Goal: Transaction & Acquisition: Purchase product/service

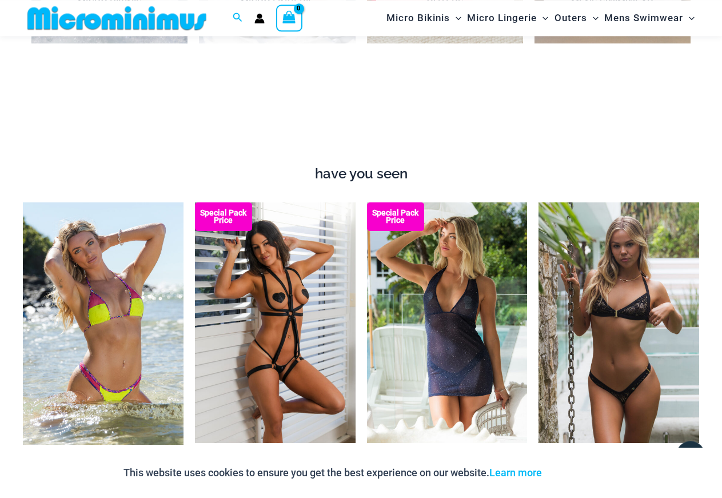
scroll to position [767, 0]
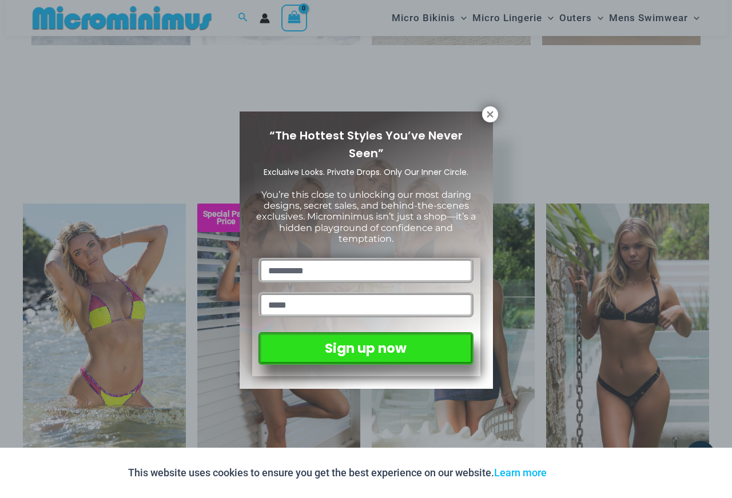
click at [161, 154] on div "“The Hottest Styles You’ve Never Seen” Exclusive Looks. Private Drops. Only Our…" at bounding box center [366, 249] width 732 height 498
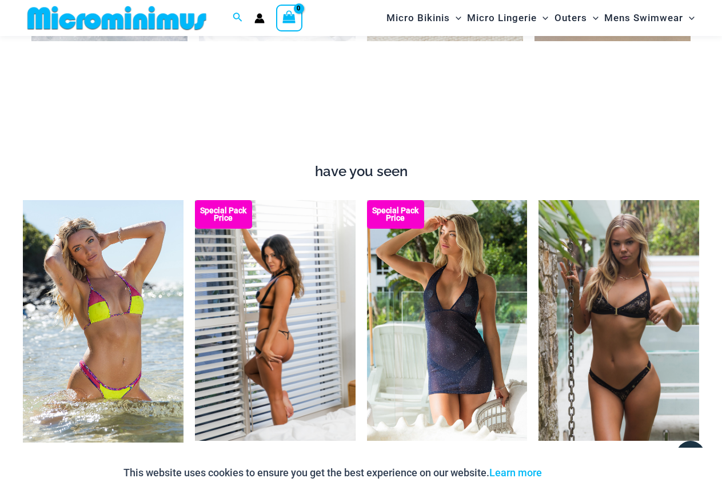
click at [275, 304] on img at bounding box center [275, 320] width 161 height 241
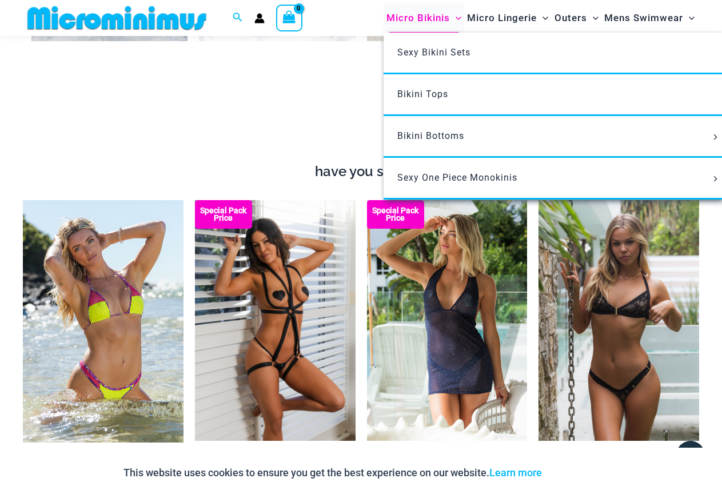
click at [425, 18] on span "Micro Bikinis" at bounding box center [418, 17] width 63 height 29
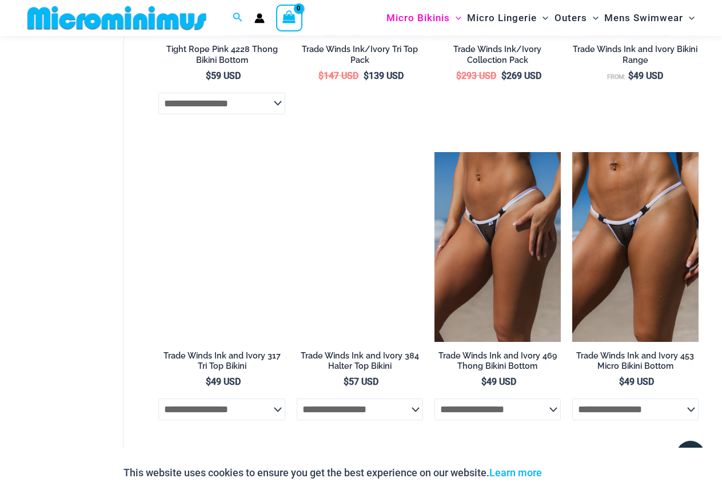
scroll to position [962, 0]
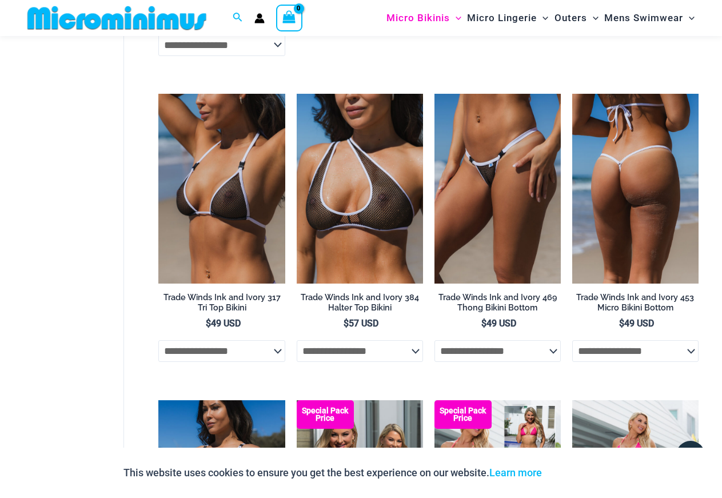
click at [624, 173] on img at bounding box center [635, 189] width 126 height 190
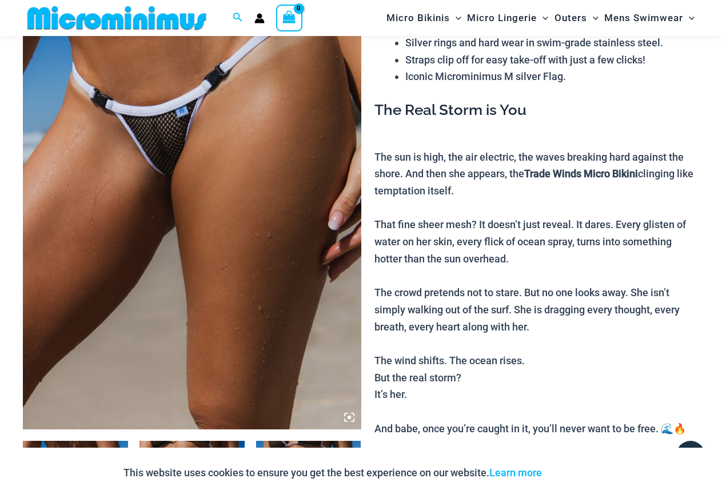
scroll to position [184, 0]
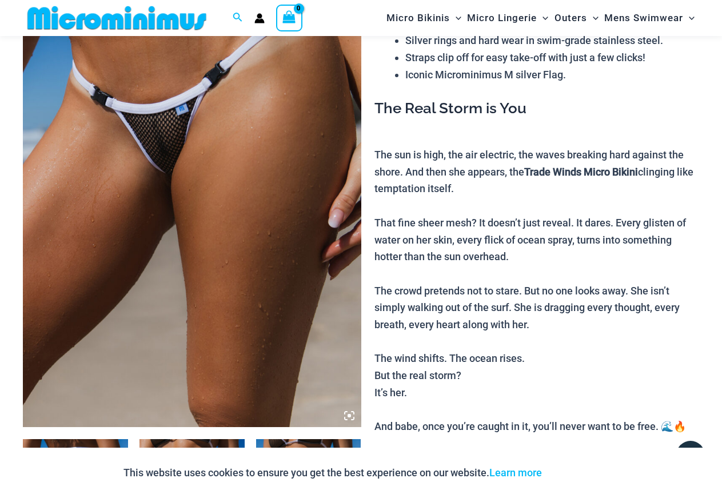
click at [333, 205] on img at bounding box center [192, 173] width 338 height 507
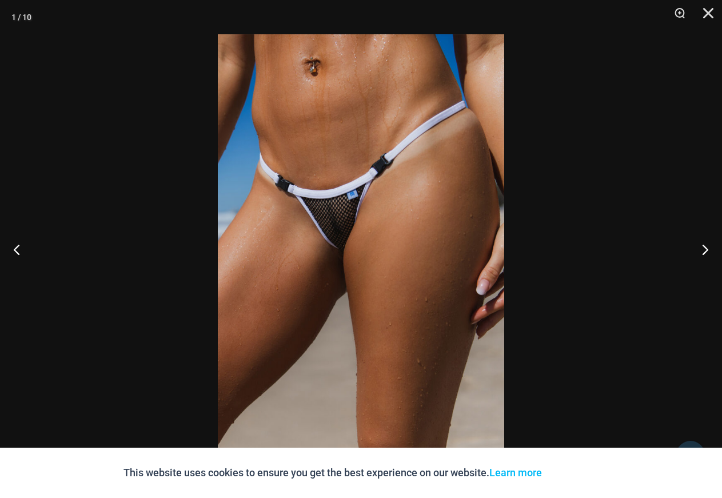
click at [414, 214] on img at bounding box center [361, 248] width 286 height 429
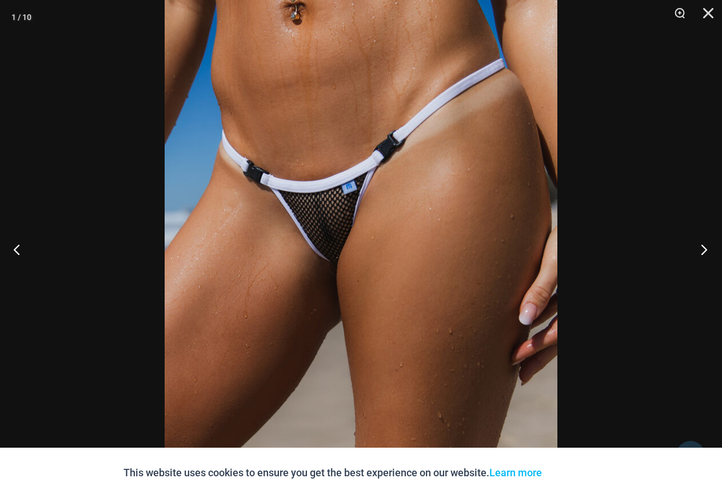
click at [699, 246] on button "Next" at bounding box center [700, 249] width 43 height 57
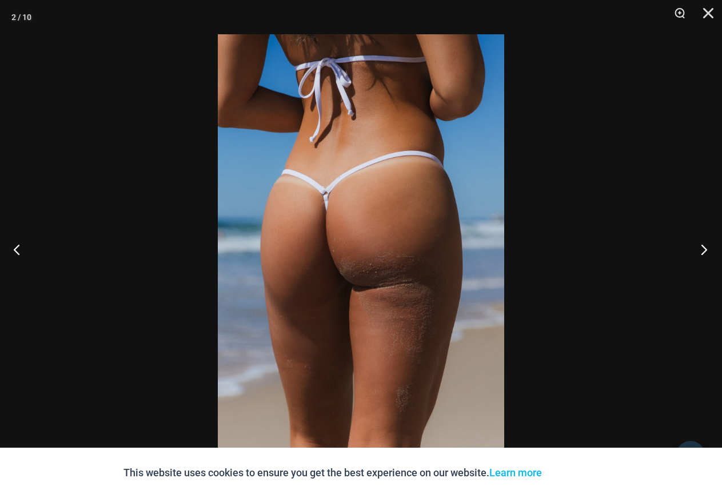
click at [700, 246] on button "Next" at bounding box center [700, 249] width 43 height 57
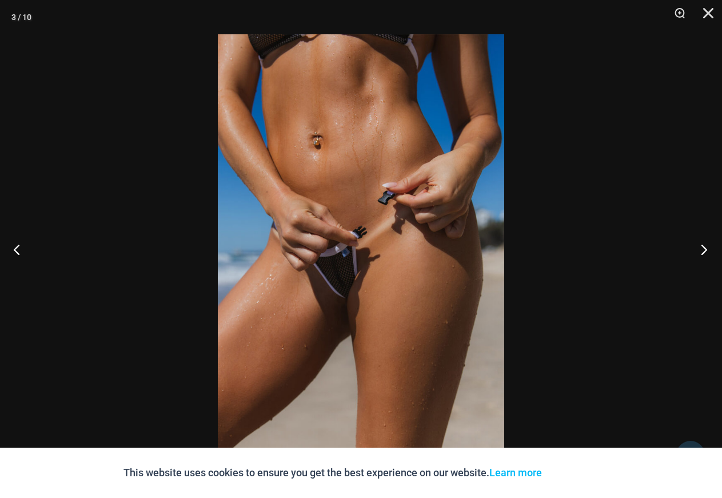
click at [700, 246] on button "Next" at bounding box center [700, 249] width 43 height 57
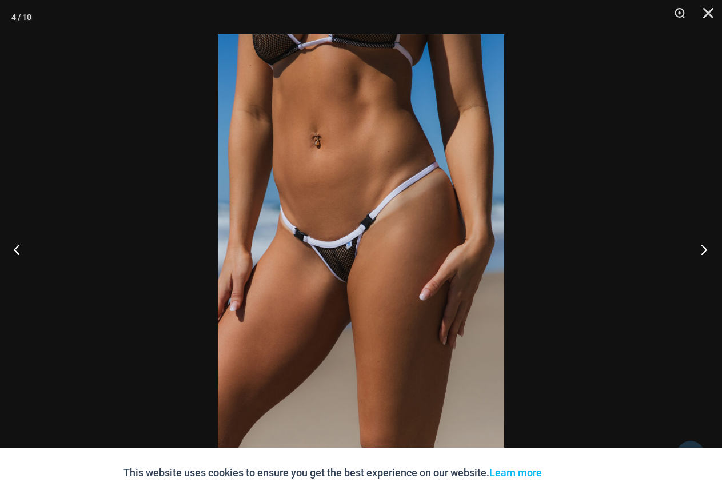
click at [700, 246] on button "Next" at bounding box center [700, 249] width 43 height 57
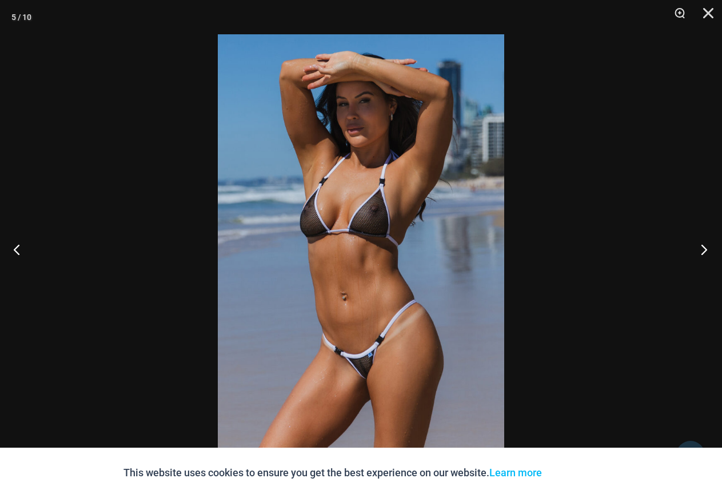
click at [700, 246] on button "Next" at bounding box center [700, 249] width 43 height 57
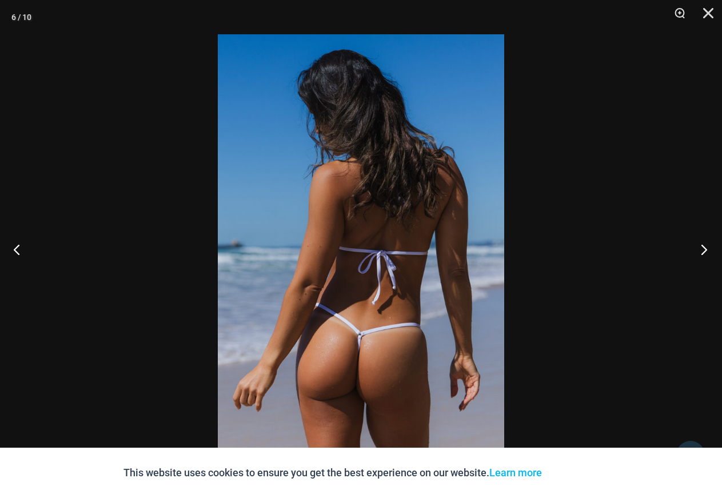
click at [700, 246] on button "Next" at bounding box center [700, 249] width 43 height 57
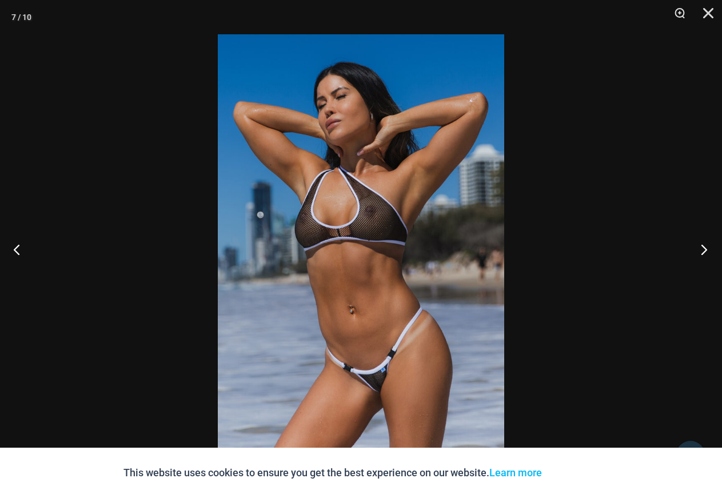
click at [700, 246] on button "Next" at bounding box center [700, 249] width 43 height 57
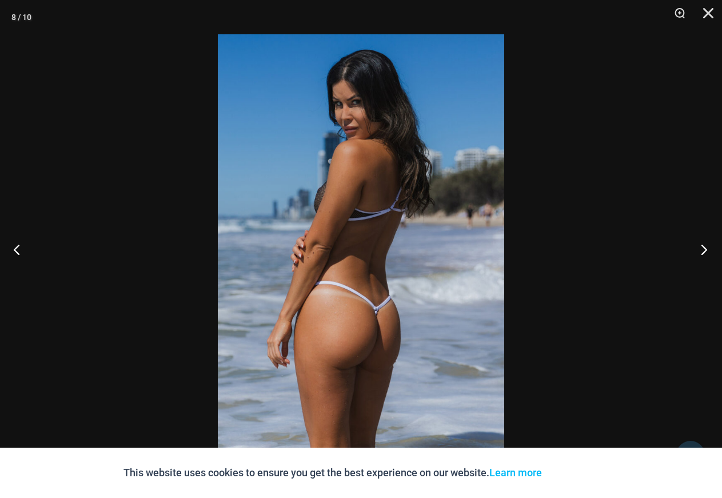
click at [700, 246] on button "Next" at bounding box center [700, 249] width 43 height 57
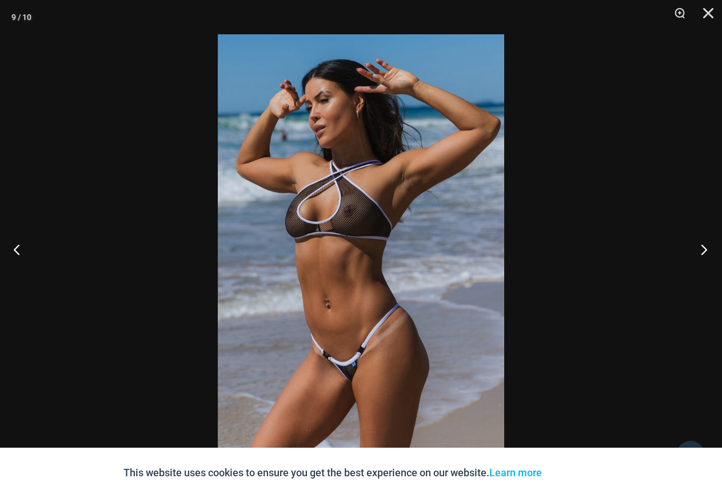
click at [700, 246] on button "Next" at bounding box center [700, 249] width 43 height 57
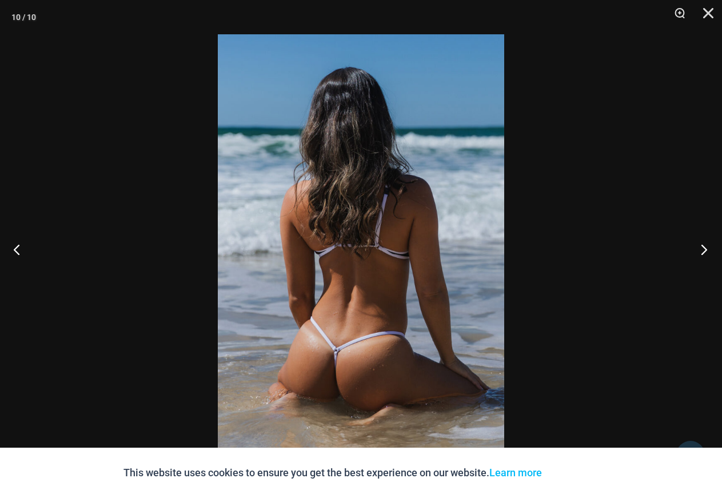
click at [700, 246] on button "Next" at bounding box center [700, 249] width 43 height 57
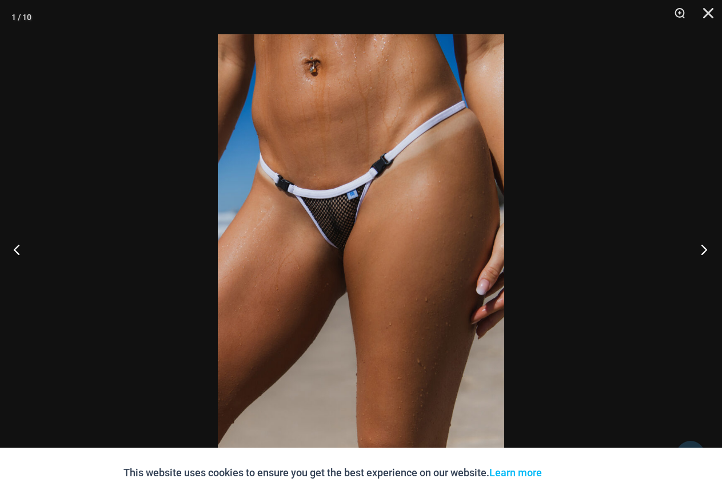
click at [700, 246] on button "Next" at bounding box center [700, 249] width 43 height 57
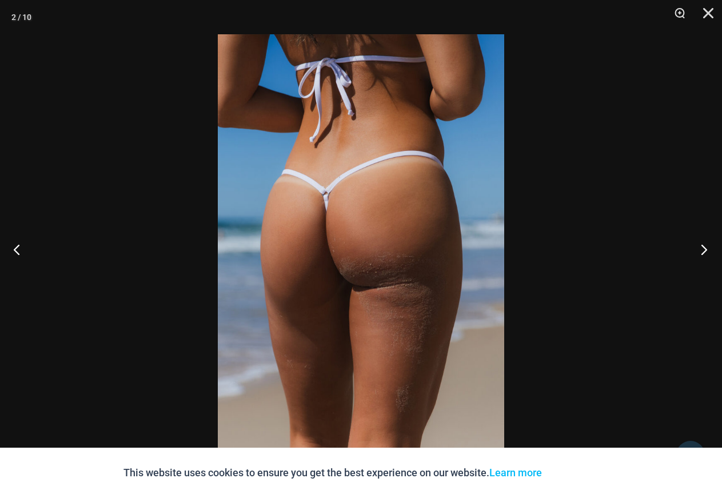
click at [700, 246] on button "Next" at bounding box center [700, 249] width 43 height 57
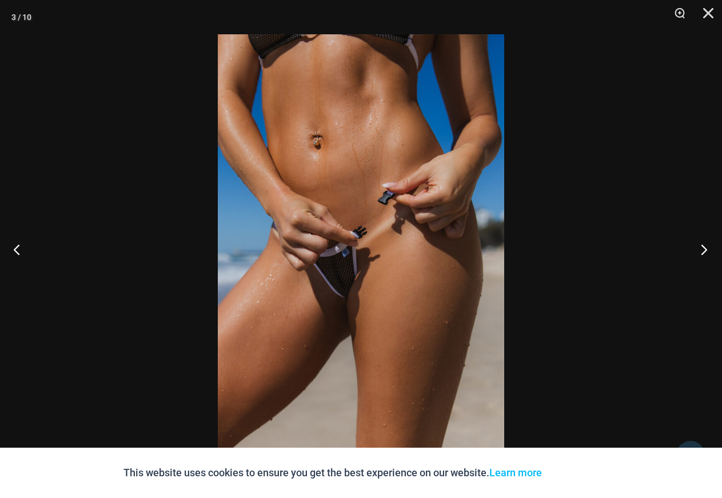
click at [700, 246] on button "Next" at bounding box center [700, 249] width 43 height 57
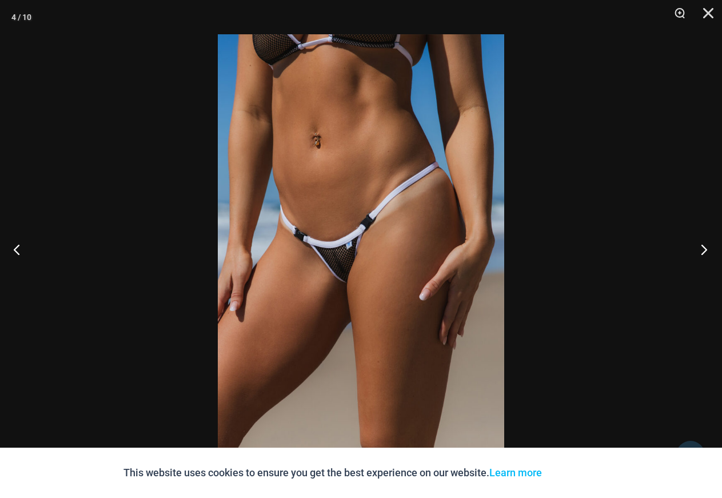
click at [700, 246] on button "Next" at bounding box center [700, 249] width 43 height 57
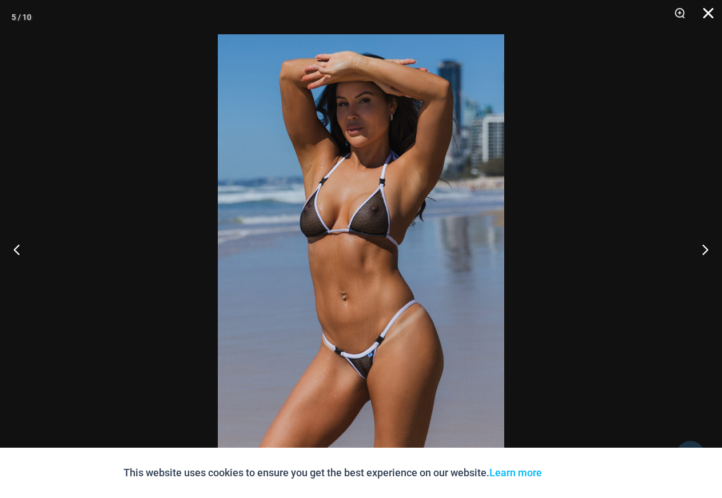
click at [704, 13] on button "Close" at bounding box center [704, 17] width 29 height 34
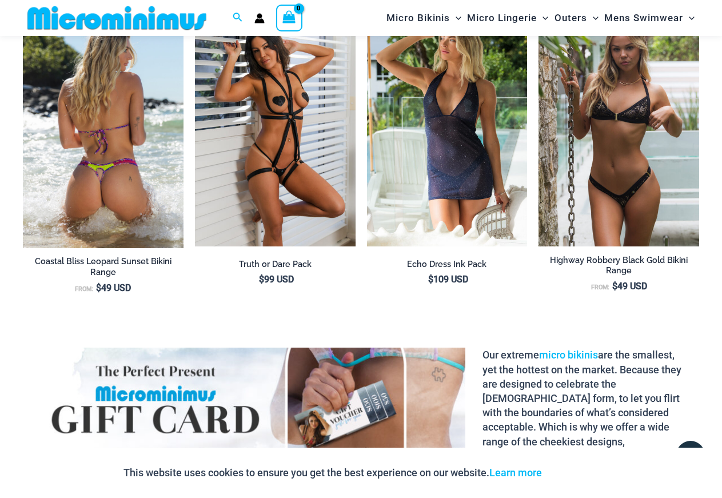
scroll to position [767, 0]
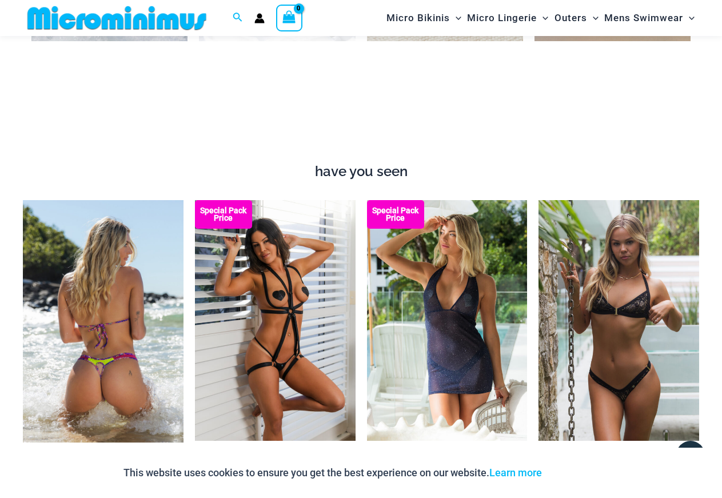
click at [101, 364] on img at bounding box center [103, 321] width 161 height 242
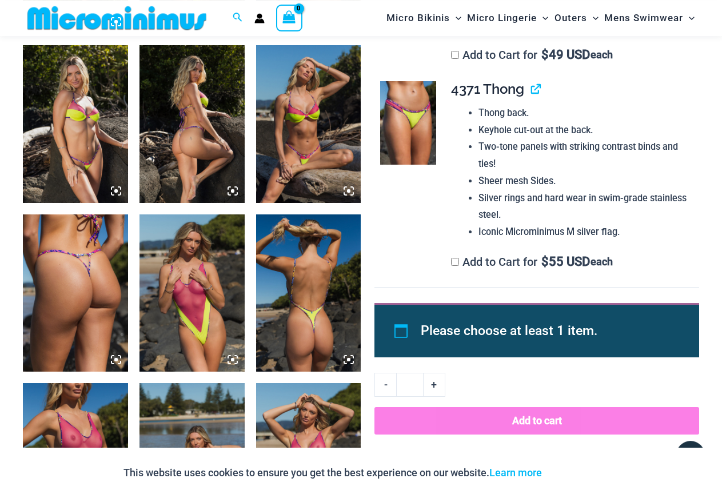
scroll to position [1156, 0]
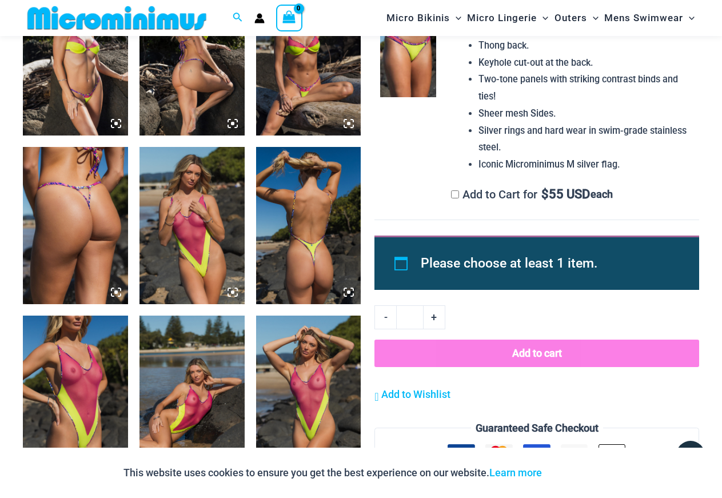
click at [298, 391] on img at bounding box center [308, 395] width 105 height 158
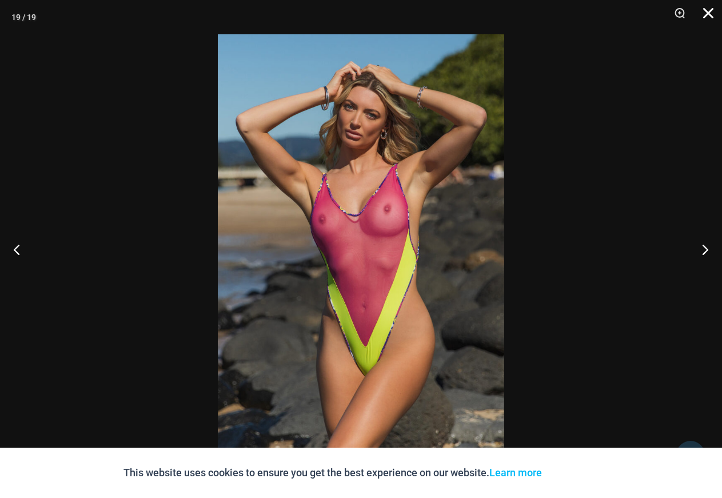
click at [708, 13] on button "Close" at bounding box center [704, 17] width 29 height 34
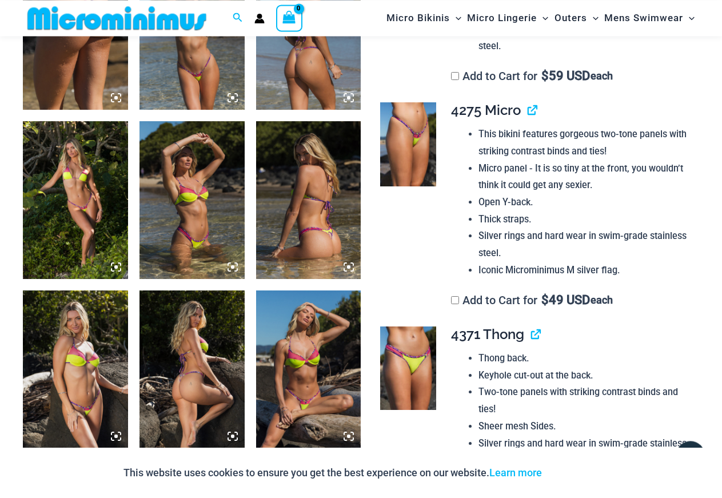
scroll to position [767, 0]
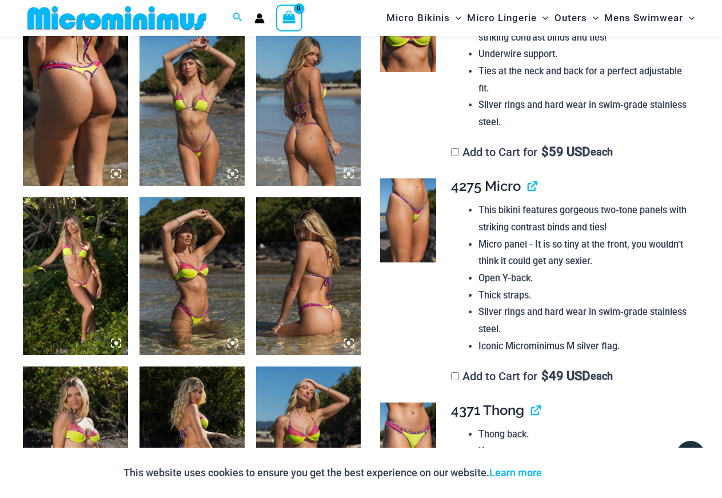
click at [194, 130] on img at bounding box center [192, 107] width 105 height 158
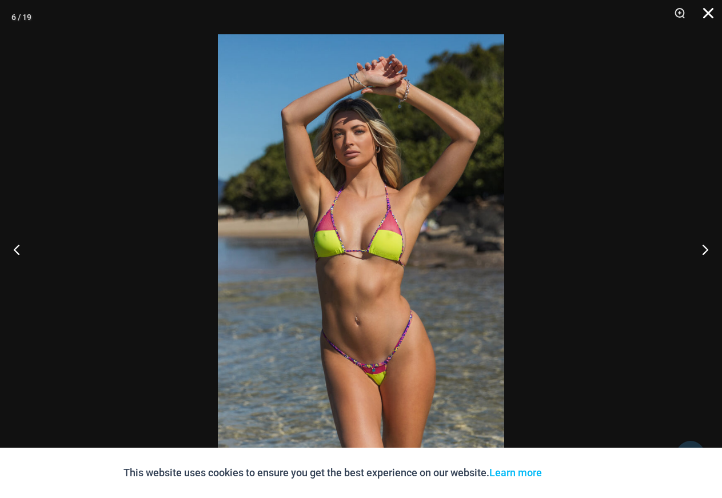
click at [711, 15] on button "Close" at bounding box center [704, 17] width 29 height 34
